Goal: Check status

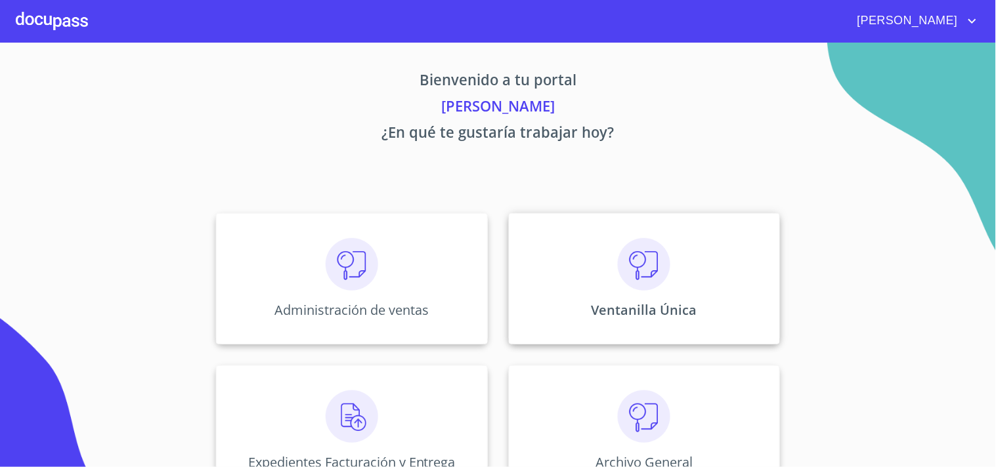
click at [727, 322] on div "Ventanilla Única" at bounding box center [644, 278] width 271 height 131
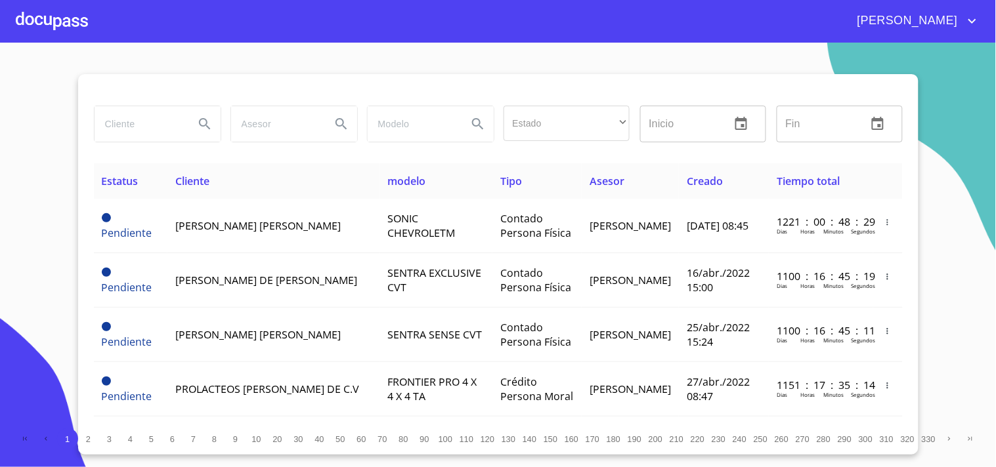
click at [128, 132] on input "search" at bounding box center [139, 123] width 89 height 35
type input "m"
type input "[PERSON_NAME] DE [GEOGRAPHIC_DATA]"
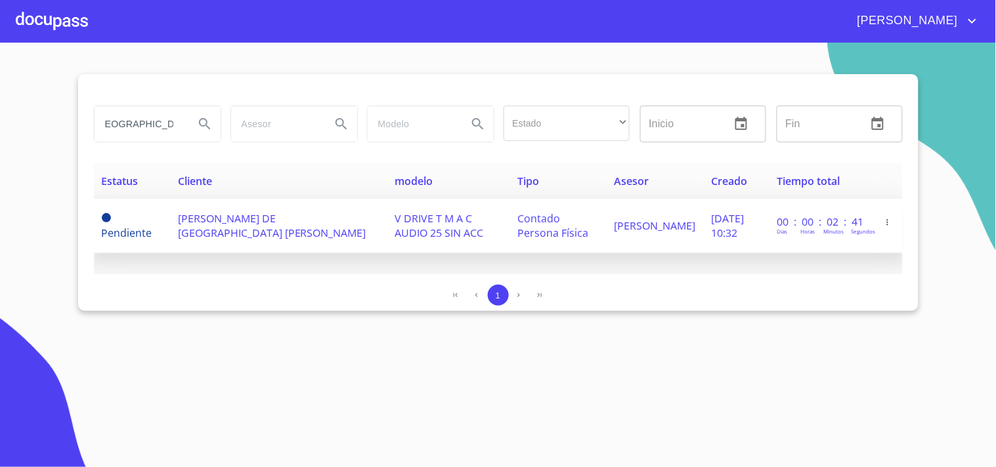
scroll to position [0, 0]
click at [618, 242] on td "[PERSON_NAME]" at bounding box center [655, 226] width 97 height 54
